Goal: Task Accomplishment & Management: Manage account settings

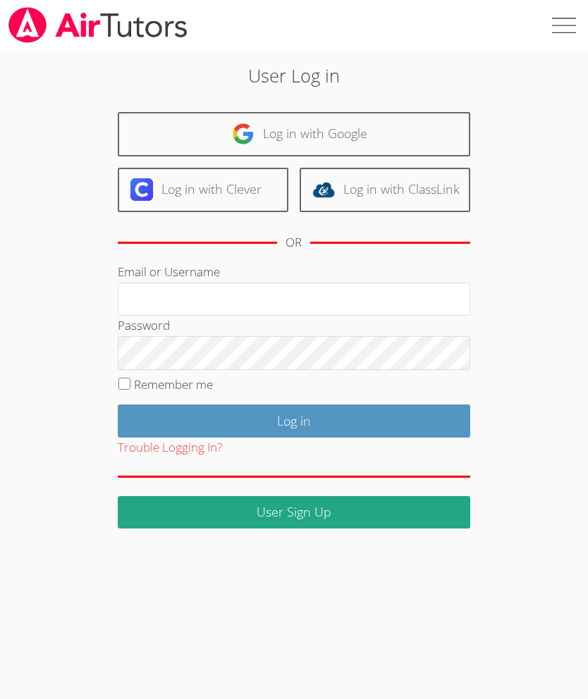
click at [348, 130] on link "Log in with Google" at bounding box center [294, 134] width 352 height 44
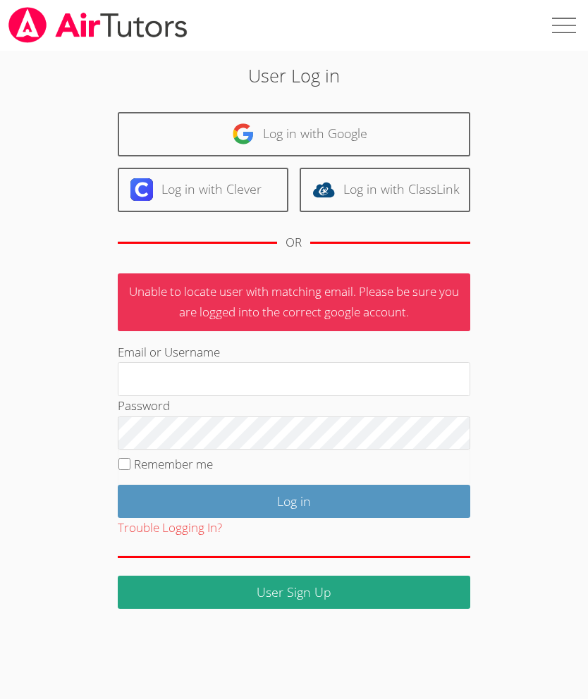
click at [269, 376] on input "Email or Username" at bounding box center [294, 379] width 352 height 34
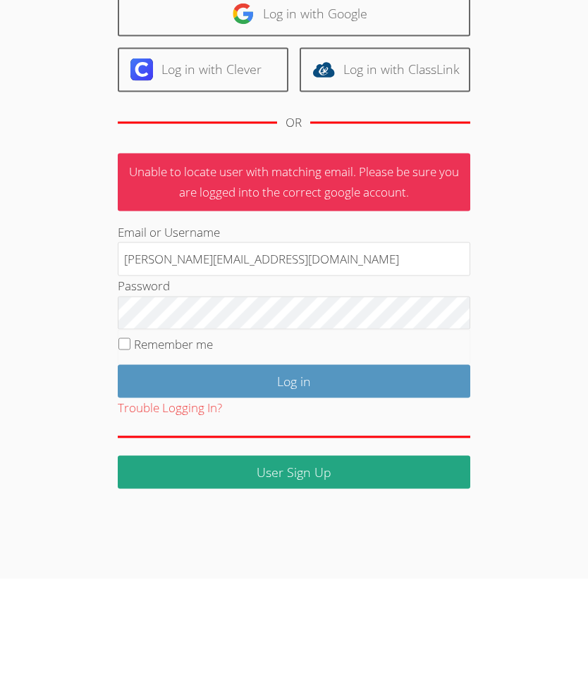
type input "Deniseandrewstutor@gmail.com"
click at [410, 485] on input "Log in" at bounding box center [294, 501] width 352 height 33
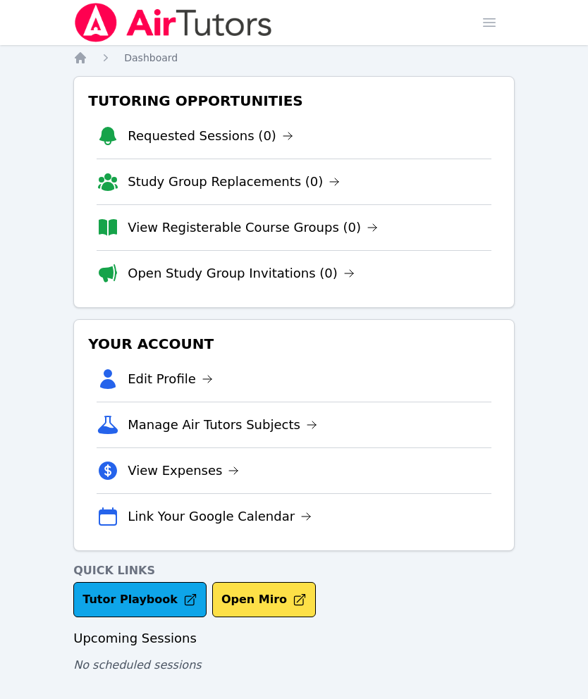
click at [95, 59] on ol "Home Dashboard" at bounding box center [125, 58] width 104 height 14
click at [237, 137] on link "Requested Sessions (0)" at bounding box center [211, 136] width 166 height 20
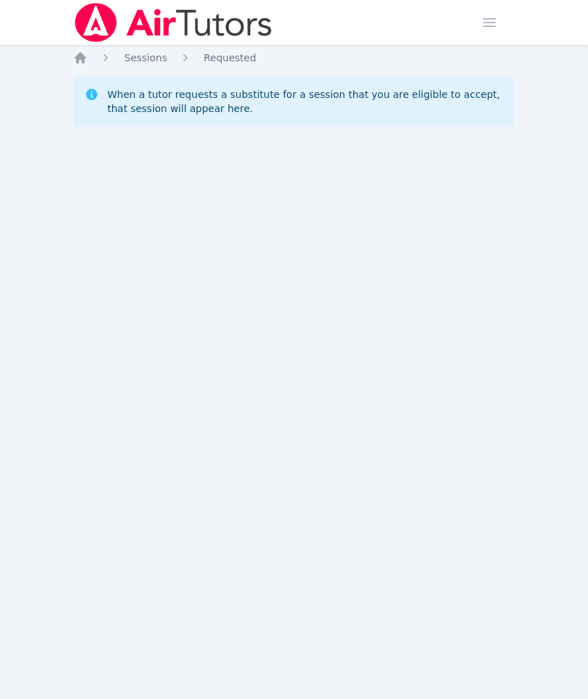
click at [80, 52] on icon "Breadcrumb" at bounding box center [80, 58] width 14 height 14
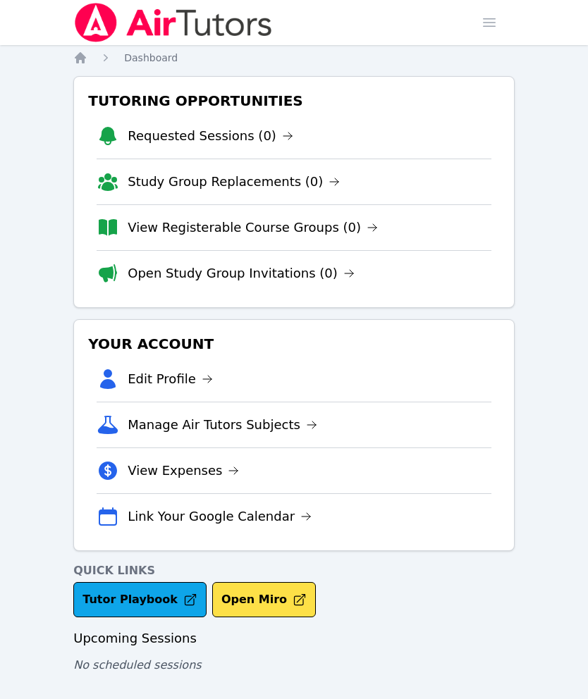
click at [319, 269] on link "Open Study Group Invitations (0)" at bounding box center [241, 274] width 227 height 20
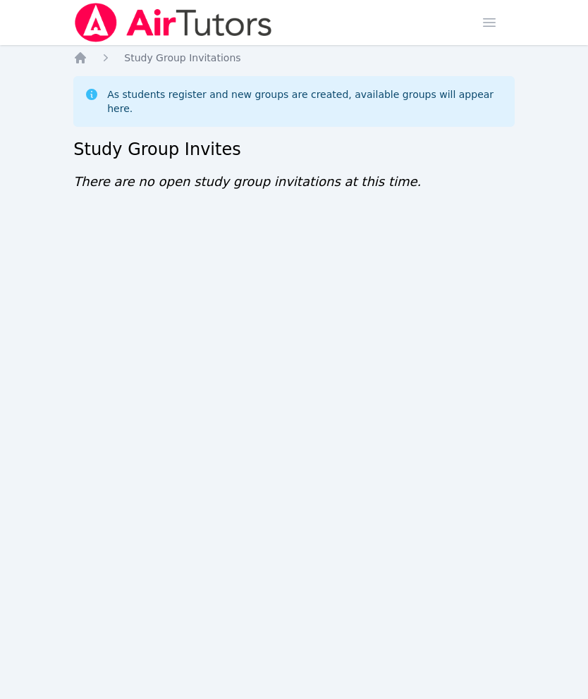
click at [75, 41] on img at bounding box center [172, 22] width 199 height 39
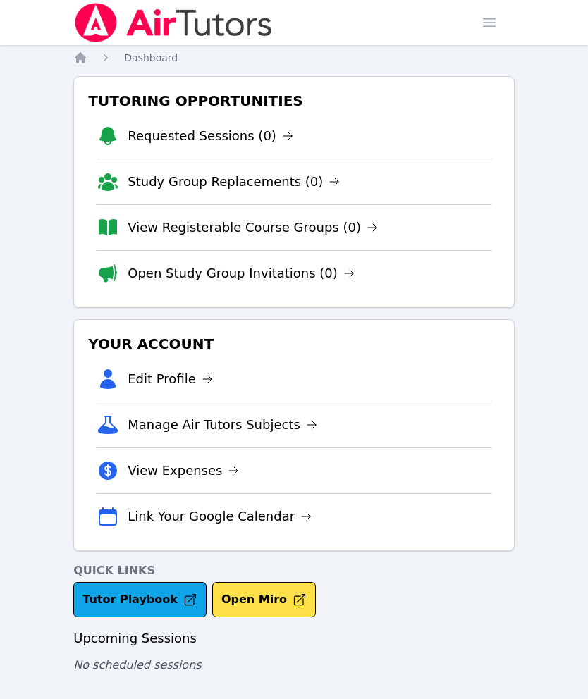
click at [501, 21] on span "button" at bounding box center [489, 22] width 31 height 31
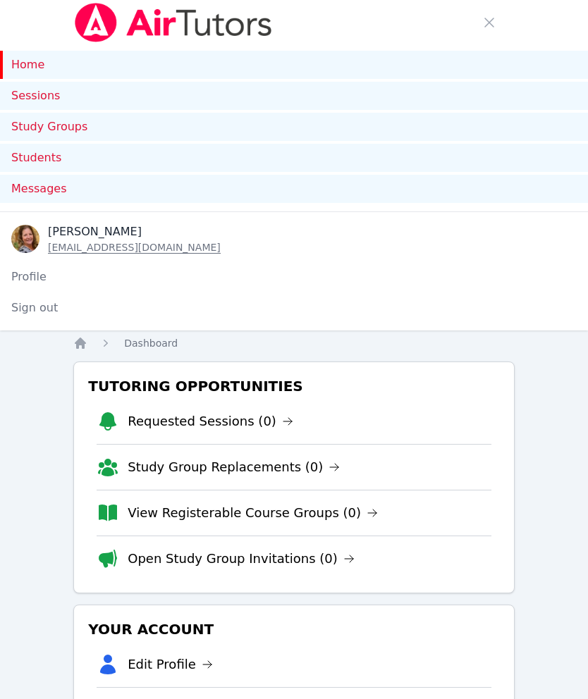
click at [42, 305] on button "Sign out" at bounding box center [34, 308] width 69 height 28
